Goal: Task Accomplishment & Management: Manage account settings

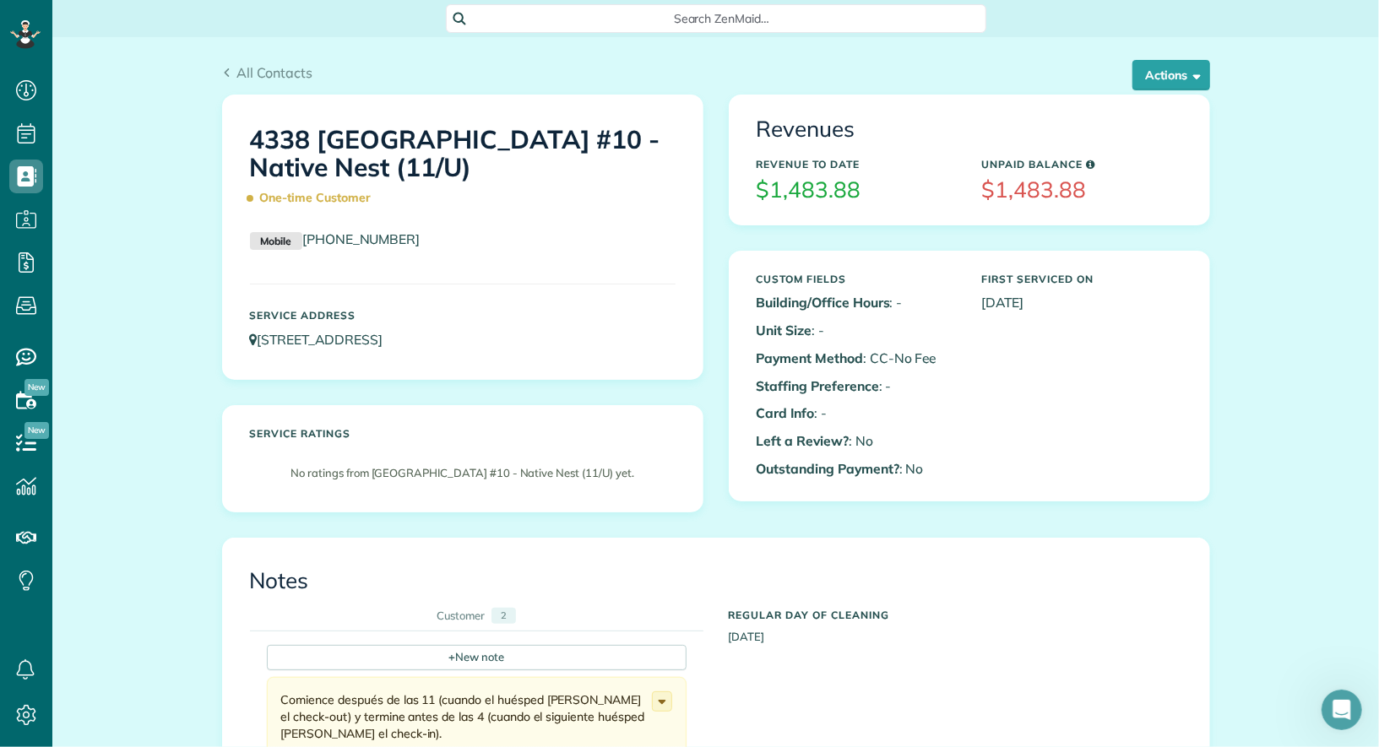
scroll to position [4379, 0]
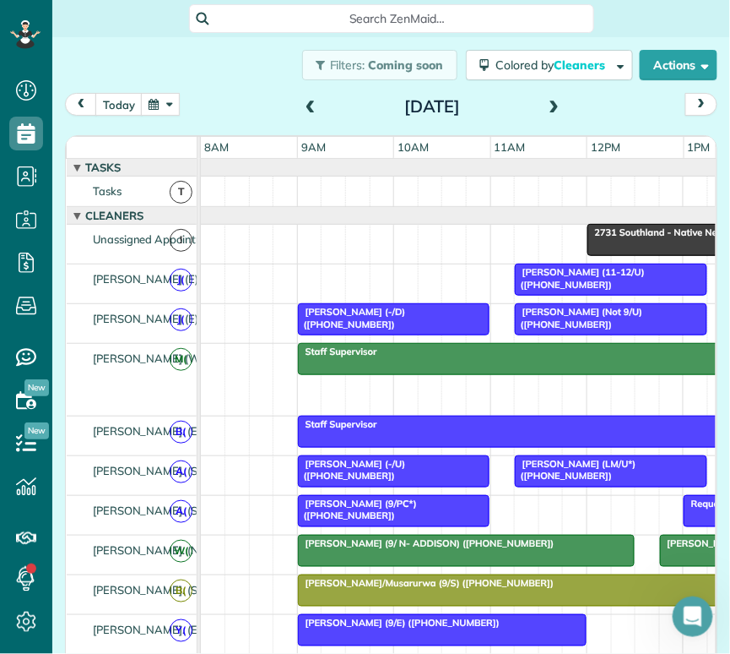
scroll to position [931, 0]
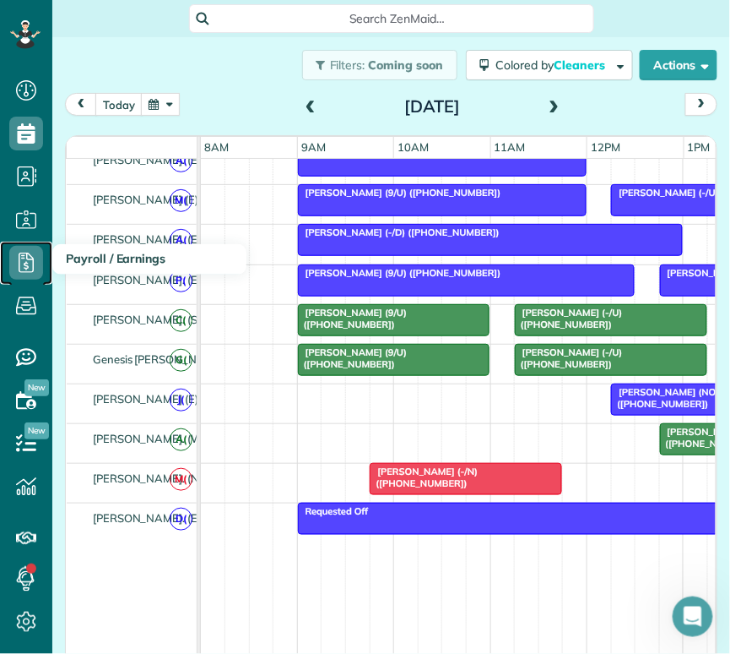
click at [30, 262] on icon at bounding box center [26, 263] width 34 height 34
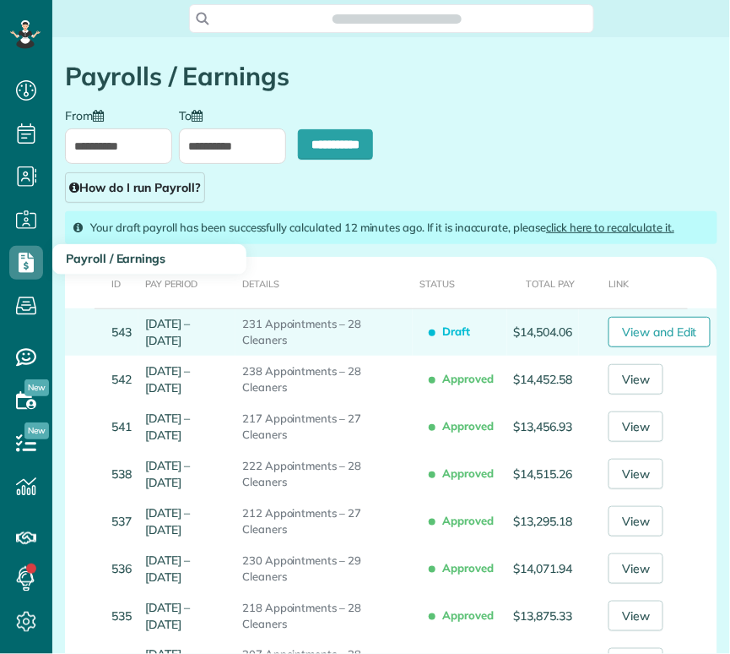
scroll to position [7, 7]
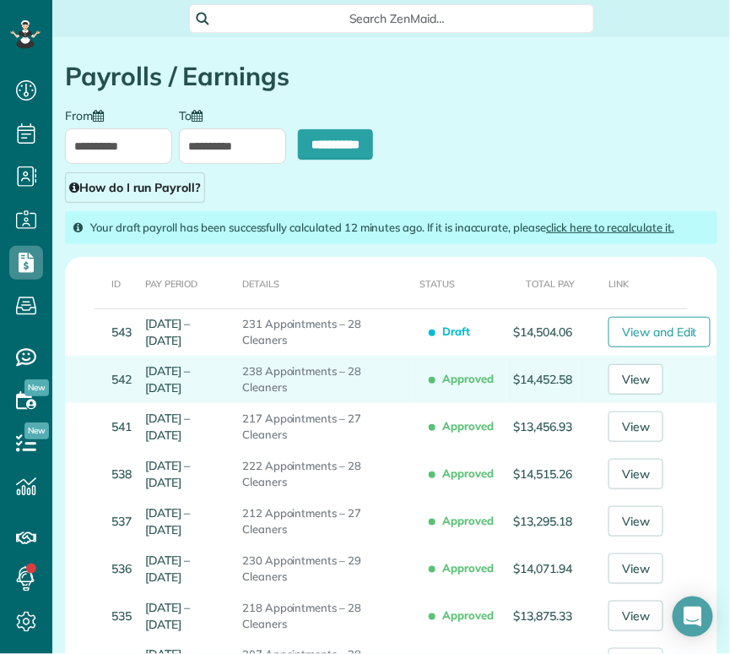
type input "**********"
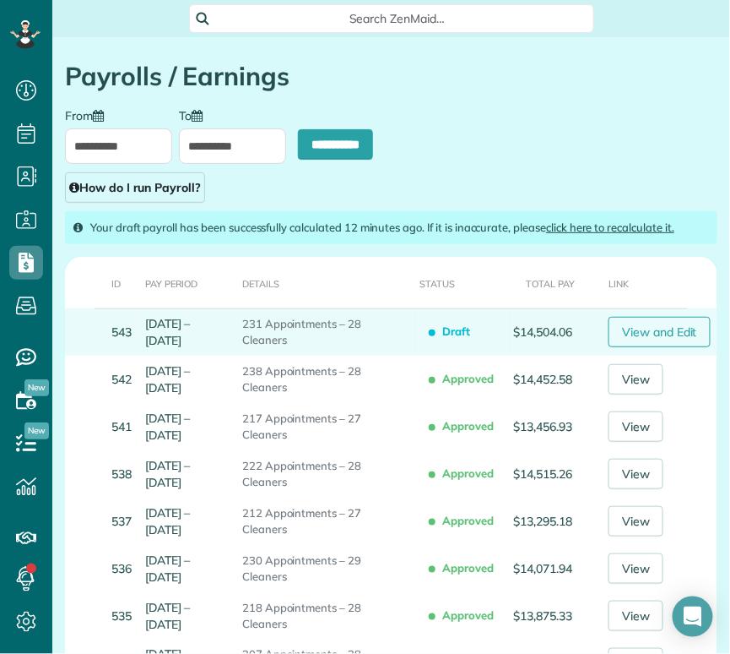
click at [666, 339] on link "View and Edit" at bounding box center [660, 332] width 102 height 30
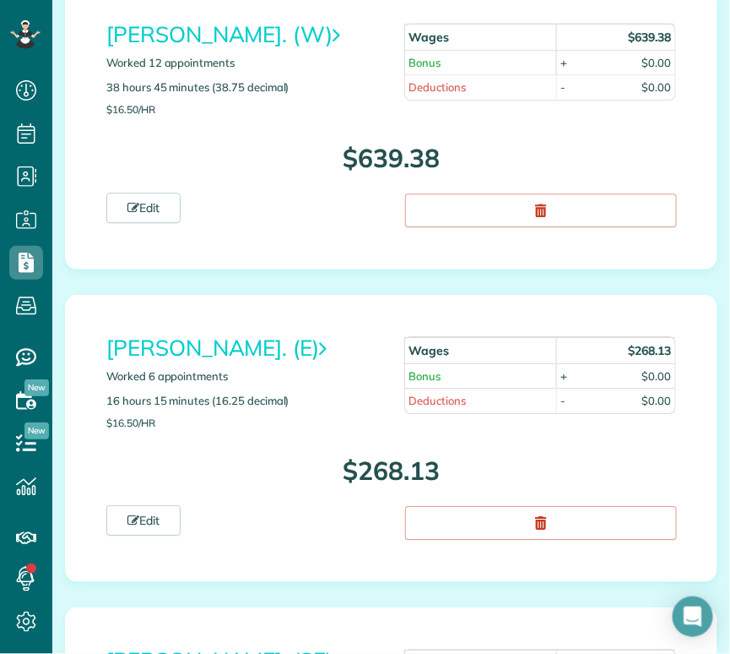
scroll to position [935, 0]
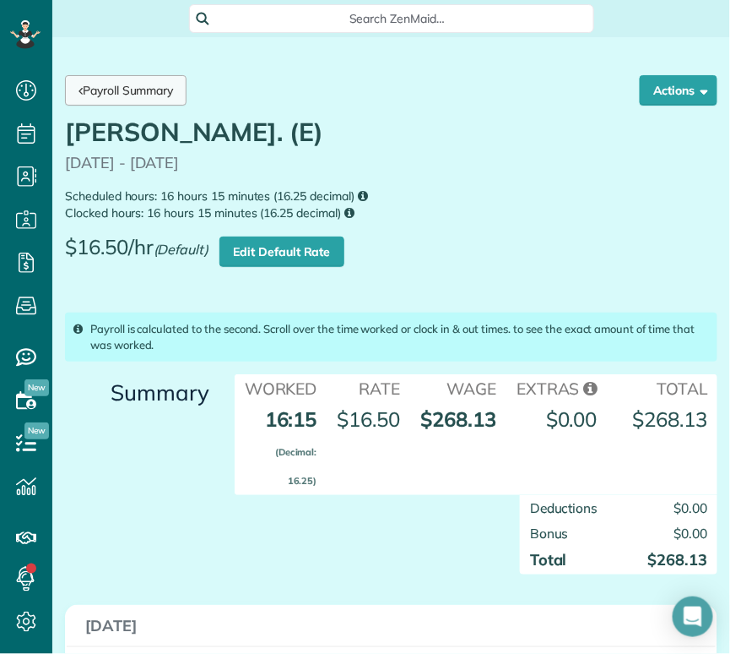
click at [138, 80] on link "Payroll Summary" at bounding box center [126, 90] width 122 height 30
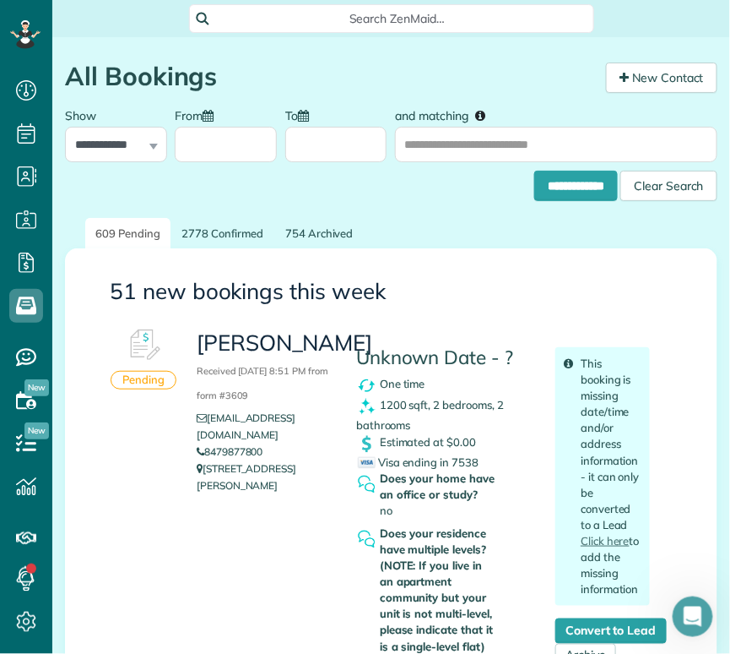
scroll to position [7, 7]
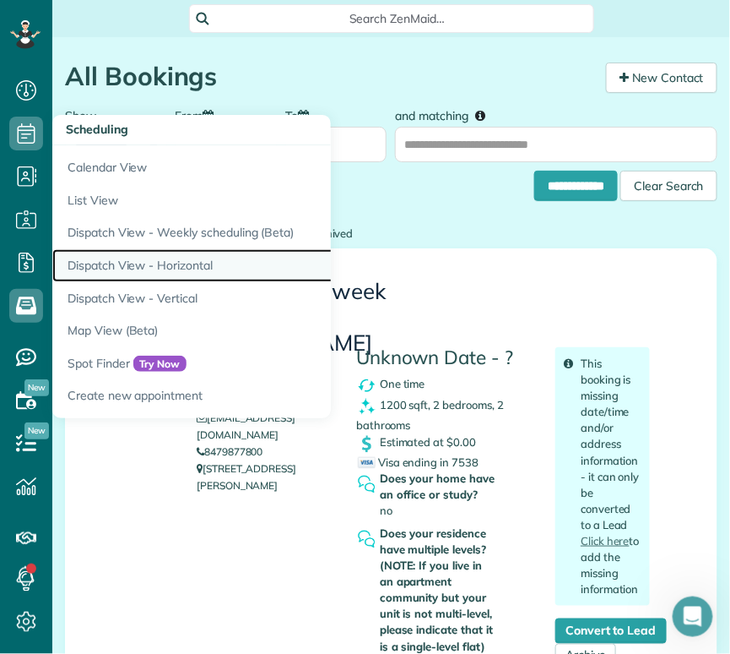
click at [172, 264] on link "Dispatch View - Horizontal" at bounding box center [263, 265] width 422 height 33
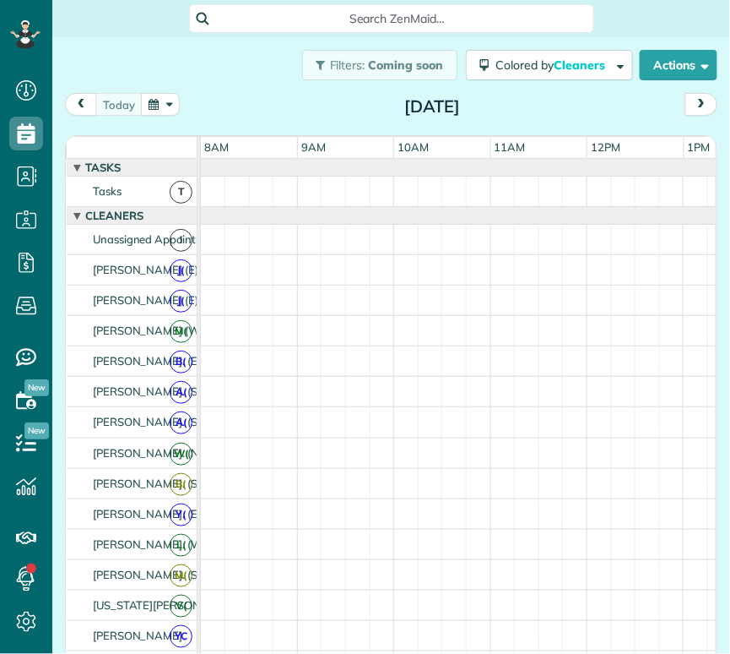
scroll to position [7, 7]
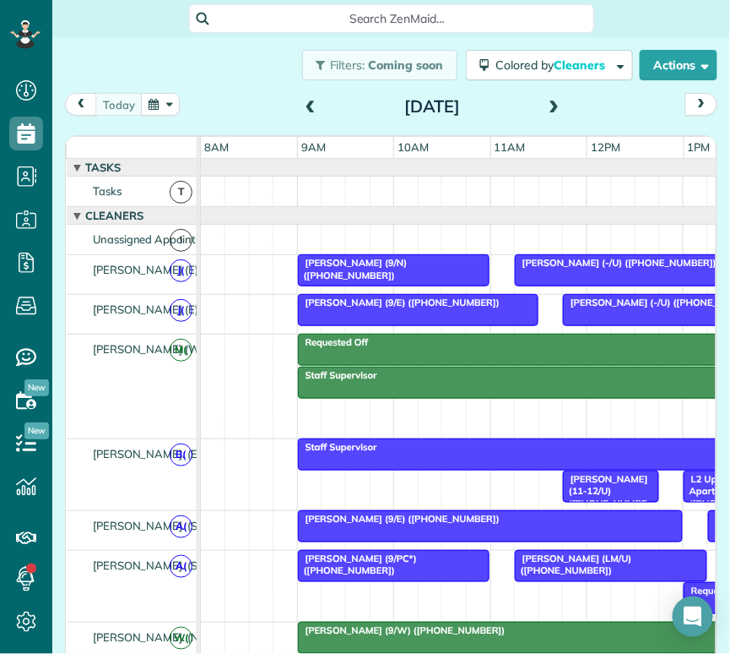
click at [311, 110] on span at bounding box center [310, 107] width 19 height 15
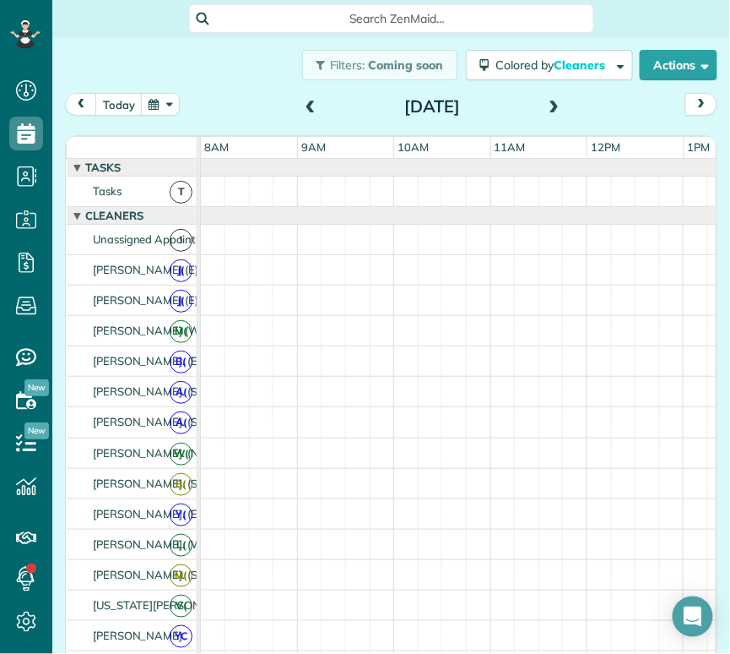
click at [311, 110] on span at bounding box center [310, 107] width 19 height 15
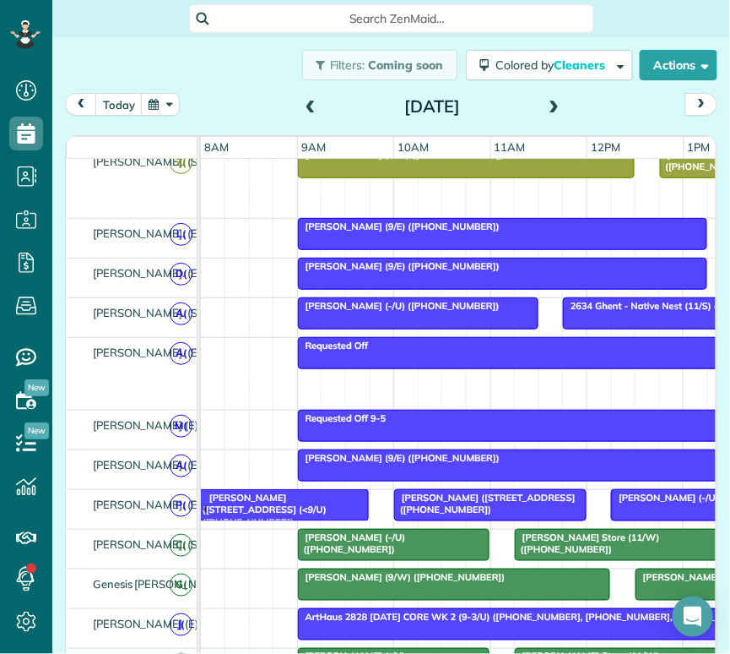
scroll to position [0, 0]
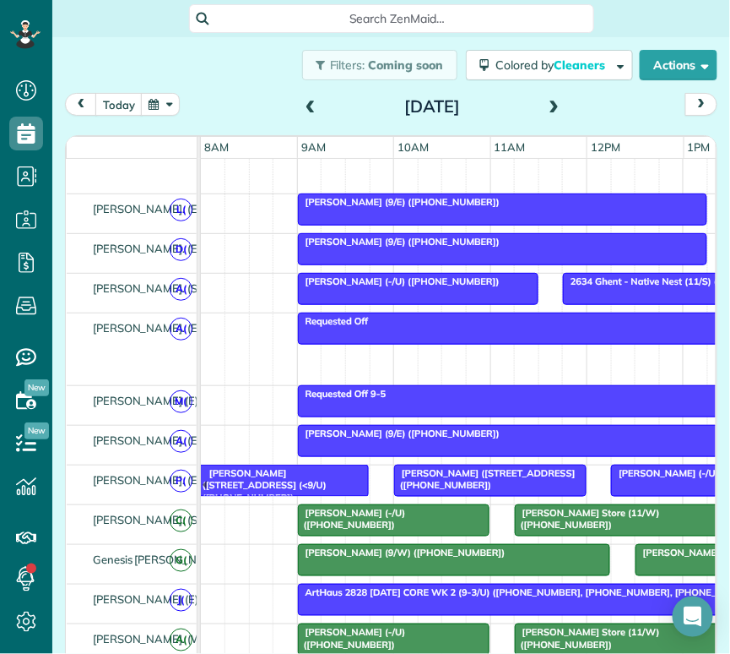
click at [552, 111] on span at bounding box center [554, 107] width 19 height 15
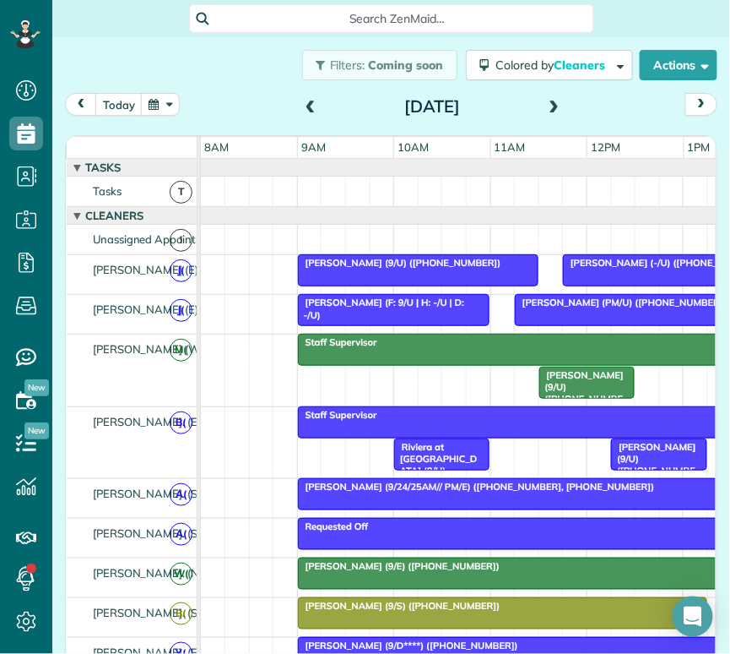
scroll to position [3, 0]
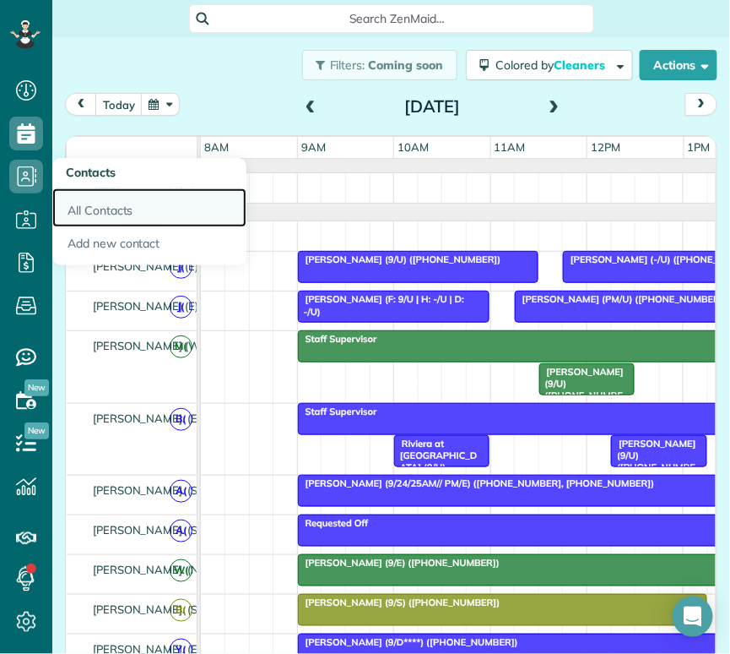
click at [95, 197] on link "All Contacts" at bounding box center [149, 207] width 194 height 39
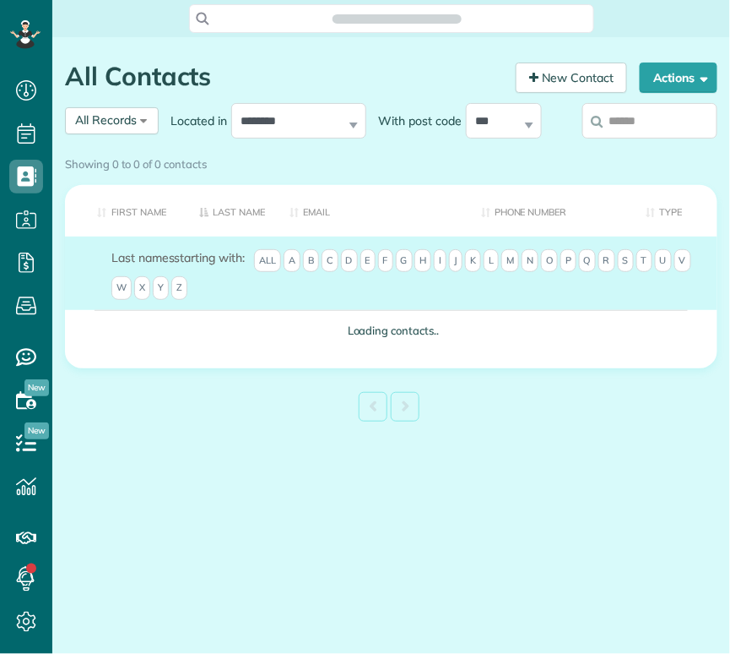
scroll to position [7, 7]
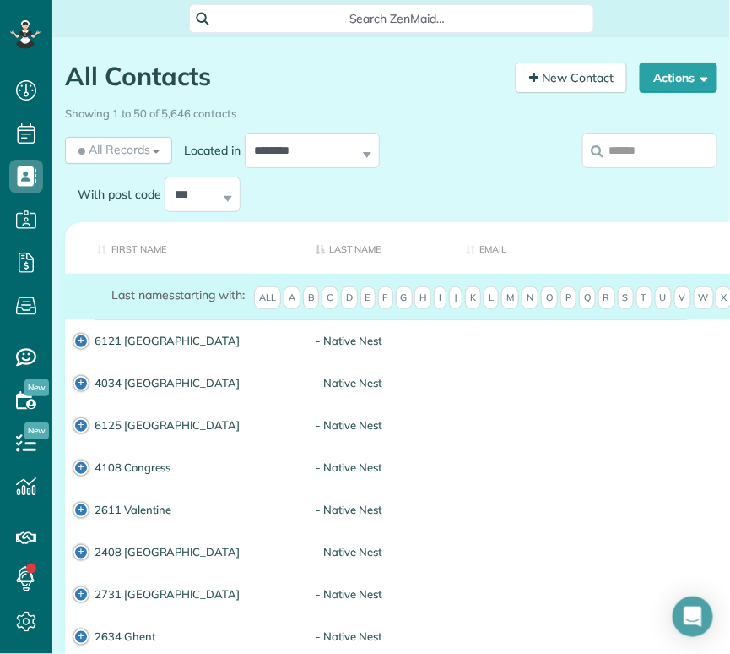
click at [637, 135] on input "search" at bounding box center [650, 150] width 135 height 35
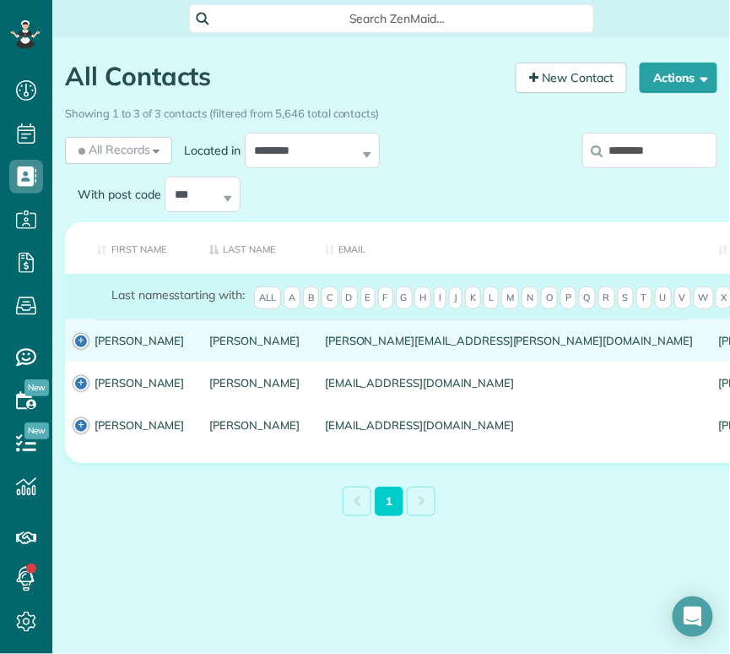
type input "********"
click at [122, 346] on link "Meredith" at bounding box center [140, 340] width 90 height 12
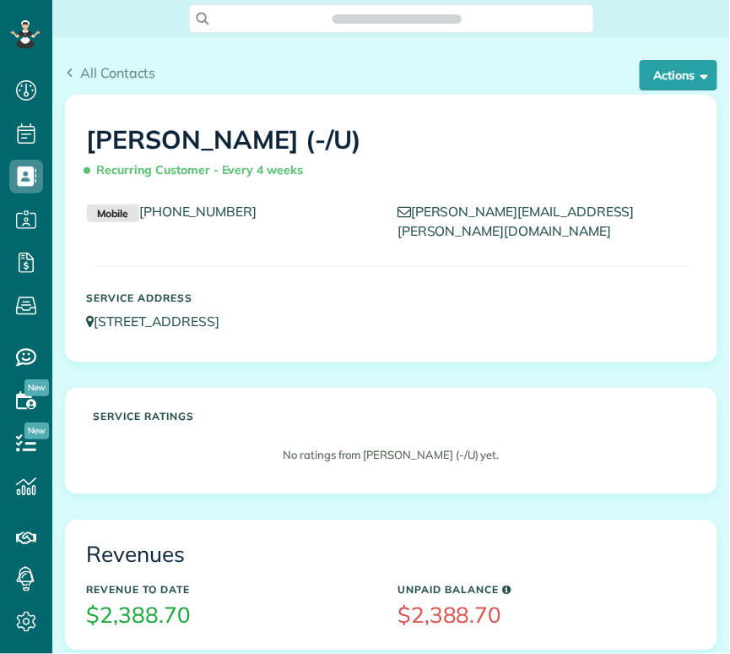
scroll to position [7, 7]
click at [672, 90] on button "Actions" at bounding box center [679, 75] width 78 height 30
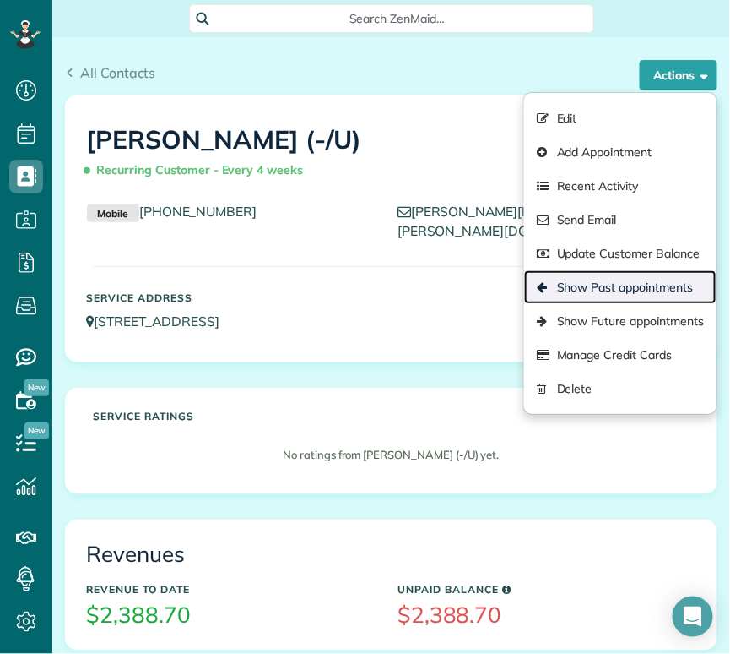
click at [648, 290] on link "Show Past appointments" at bounding box center [620, 287] width 193 height 34
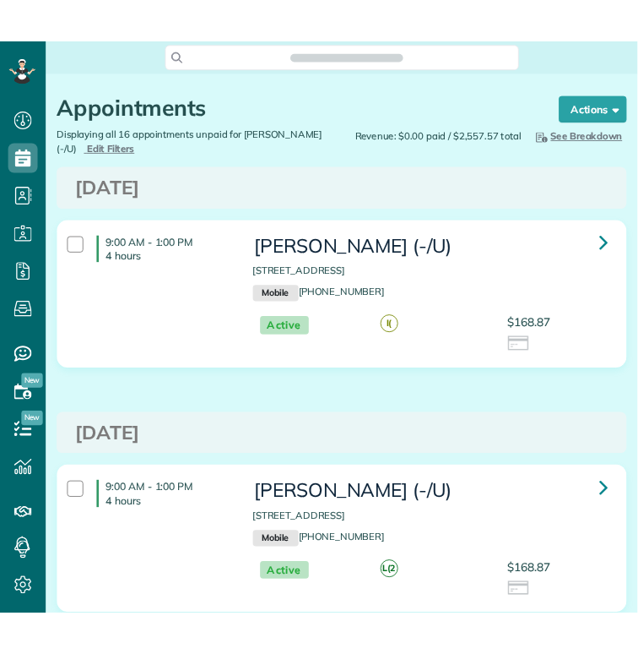
scroll to position [7, 7]
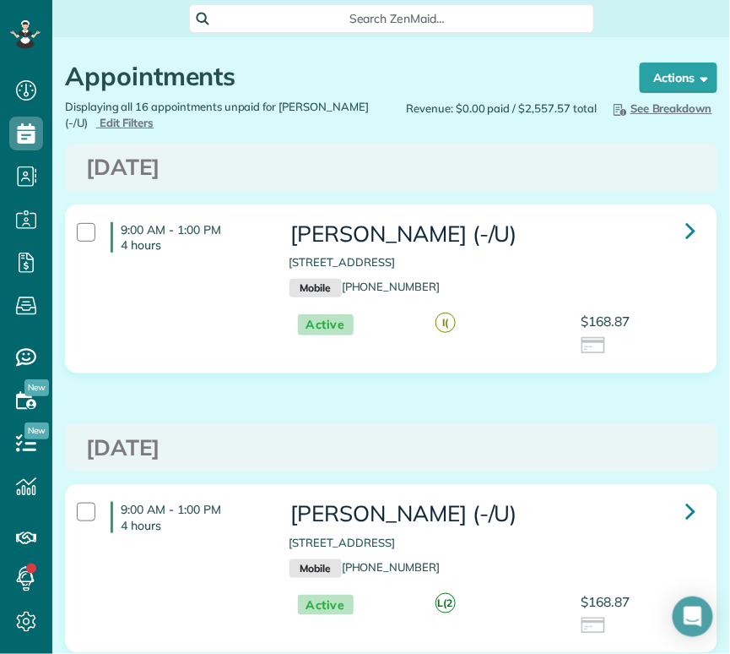
click at [726, 83] on div "Appointments the List View [2 min] Schedule Changes Actions Create Appointment …" at bounding box center [391, 68] width 678 height 62
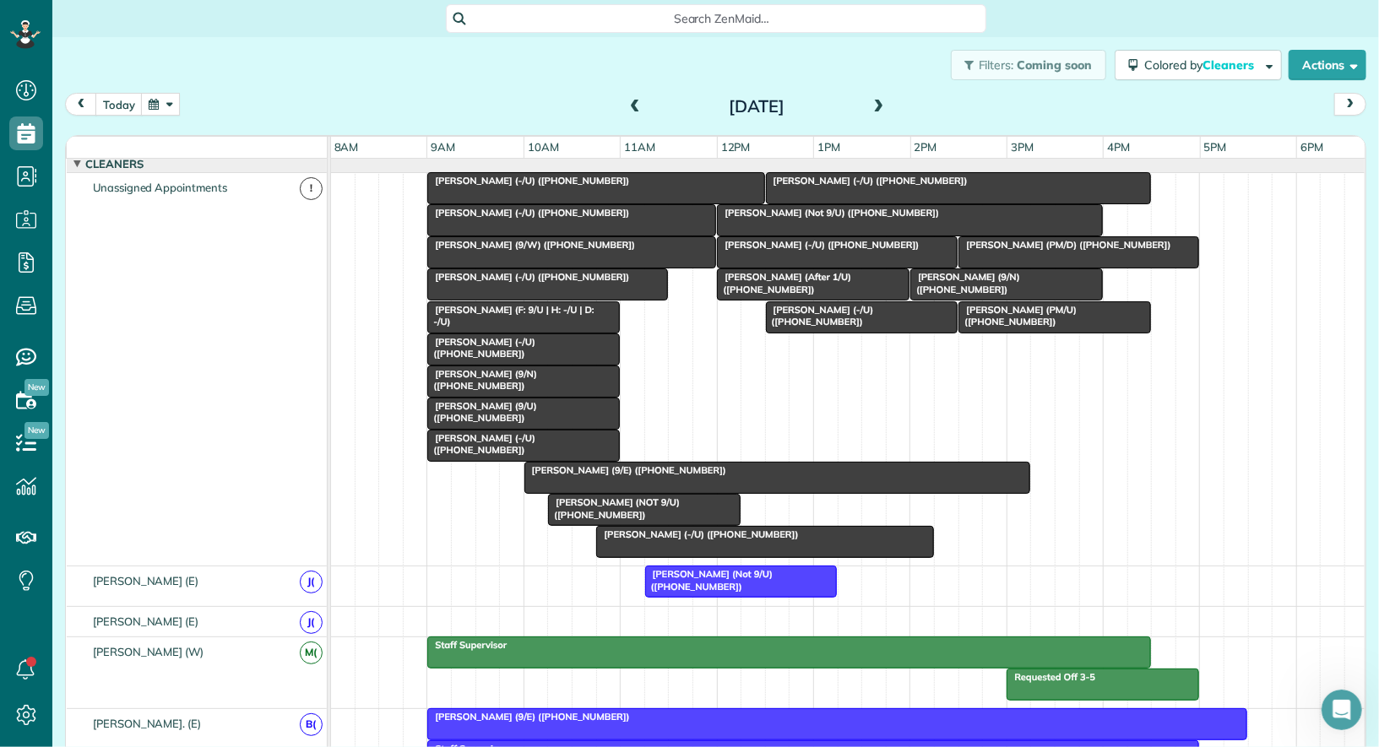
scroll to position [283, 0]
